Goal: Check status: Check status

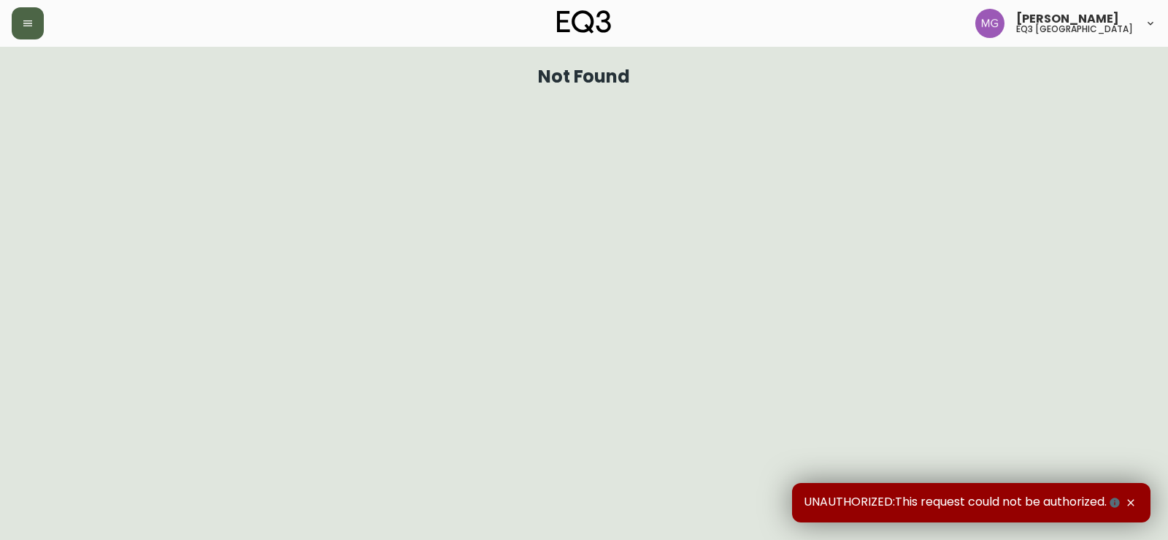
click at [34, 22] on button "button" at bounding box center [28, 23] width 32 height 32
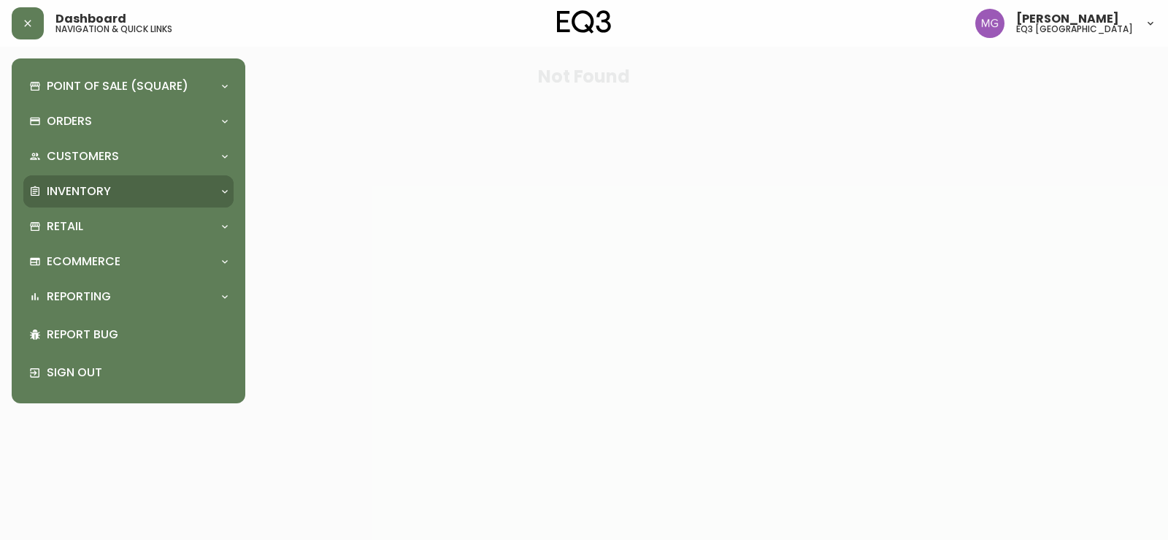
click at [86, 192] on p "Inventory" at bounding box center [79, 191] width 64 height 16
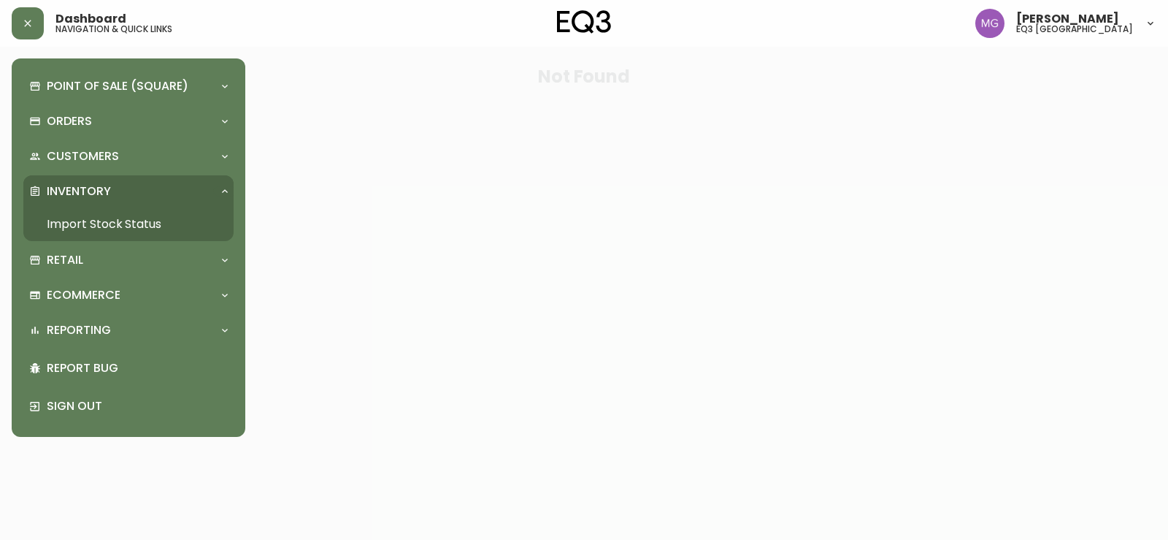
click at [122, 224] on link "Import Stock Status" at bounding box center [128, 224] width 210 height 34
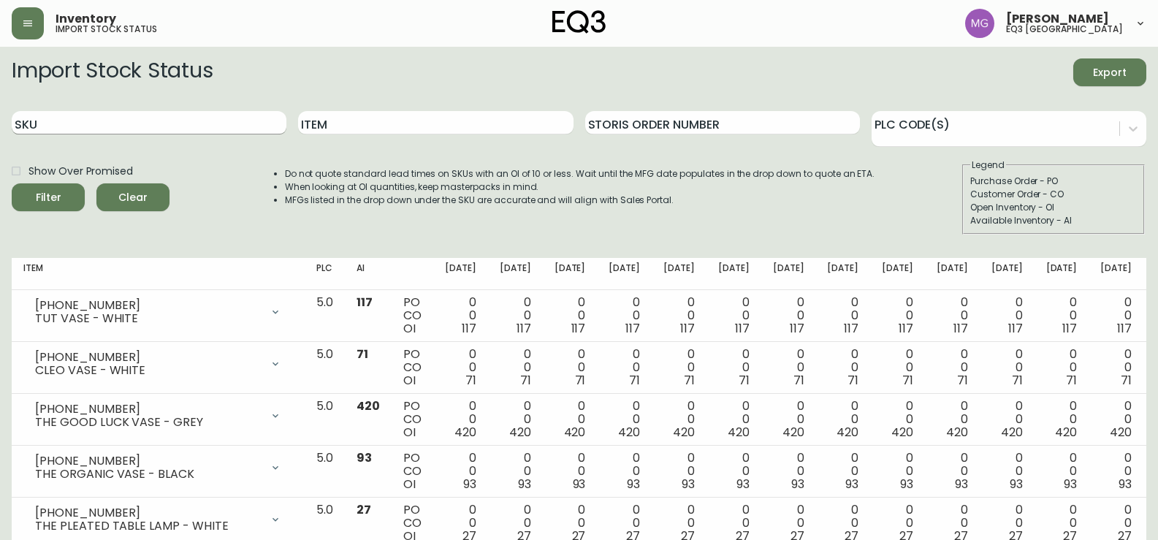
click at [143, 132] on input "SKU" at bounding box center [149, 122] width 275 height 23
click at [145, 127] on input "SKU" at bounding box center [149, 122] width 275 height 23
paste input "[PHONE_NUMBER]"
type input "[PHONE_NUMBER]"
click at [12, 183] on button "Filter" at bounding box center [48, 197] width 73 height 28
